Goal: Task Accomplishment & Management: Manage account settings

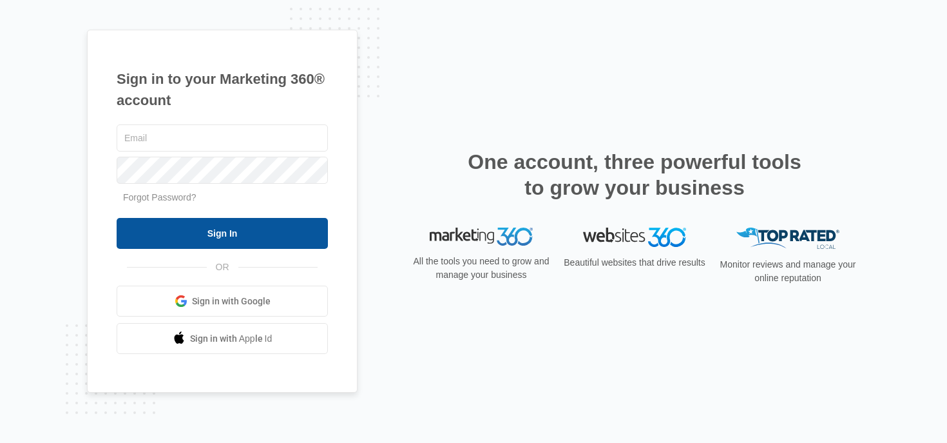
type input "[PERSON_NAME][EMAIL_ADDRESS][PERSON_NAME][DOMAIN_NAME]"
click at [173, 228] on input "Sign In" at bounding box center [222, 233] width 211 height 31
